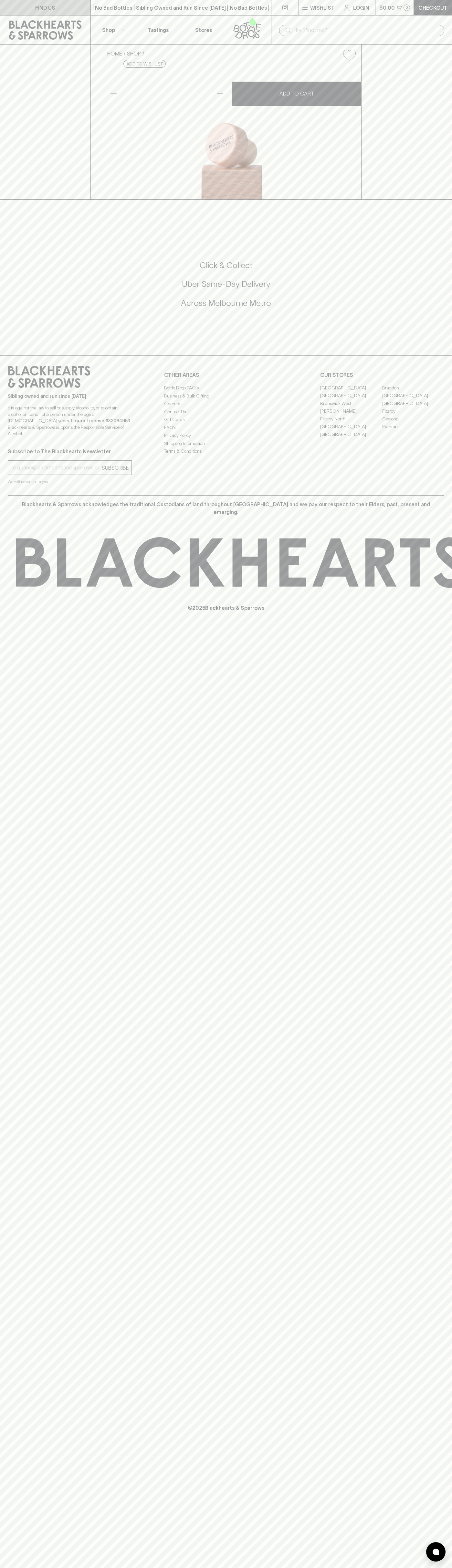
click at [69, 5] on link "FIND US" at bounding box center [45, 7] width 90 height 15
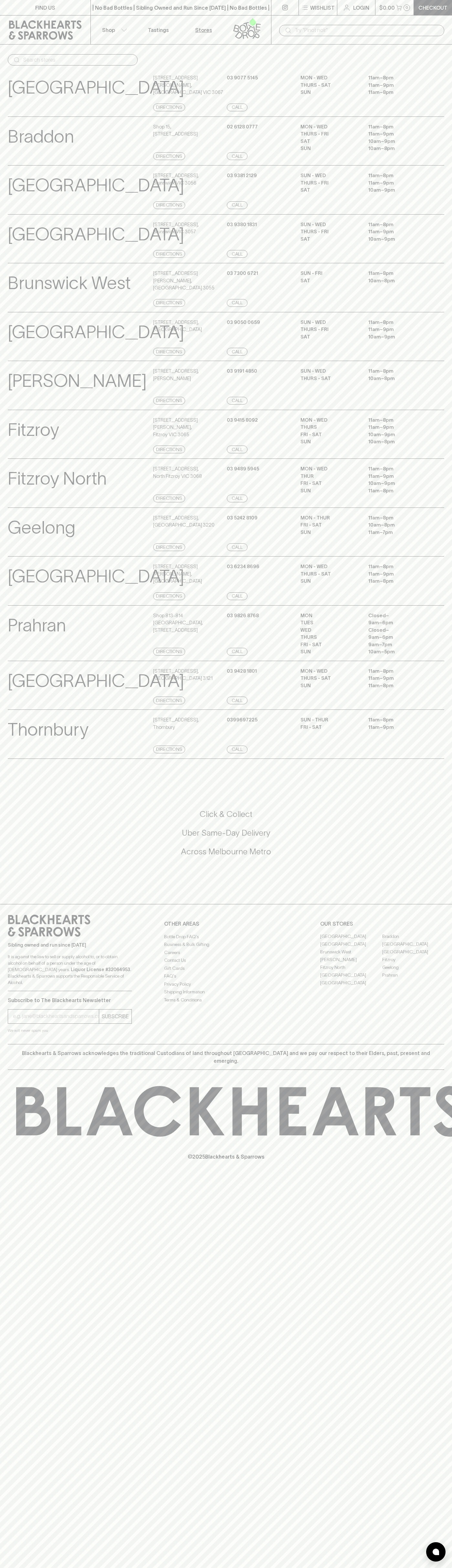
click at [173, 1567] on html "FIND US | No Bad Bottles | Sibling Owned and Run Since [DATE] | No Bad Bottles …" at bounding box center [226, 784] width 452 height 1568
click at [5, 459] on div "Fitzroy View Store Details [STREET_ADDRESS][PERSON_NAME] Directions [PHONE_NUMB…" at bounding box center [226, 434] width 452 height 49
